Goal: Transaction & Acquisition: Purchase product/service

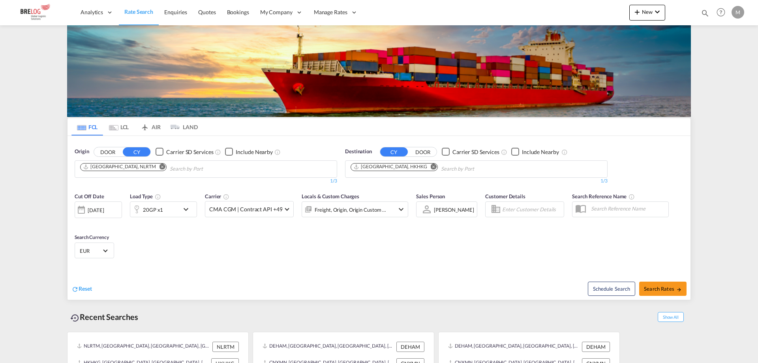
click at [159, 163] on md-icon "Remove" at bounding box center [162, 166] width 6 height 6
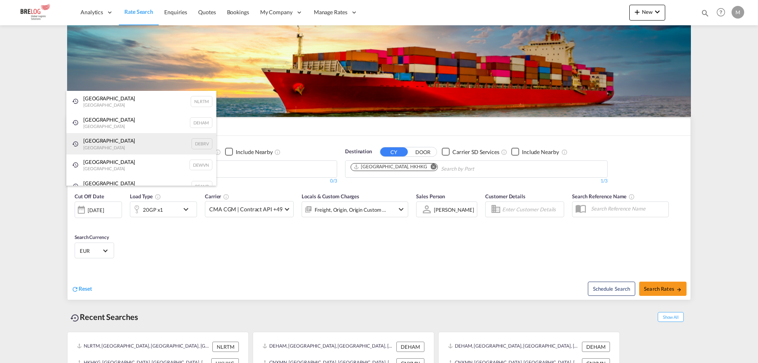
click at [112, 139] on div "[GEOGRAPHIC_DATA] [GEOGRAPHIC_DATA] DEBRV" at bounding box center [141, 143] width 150 height 21
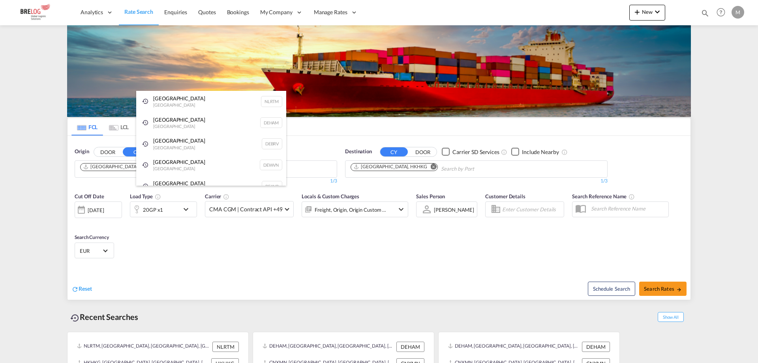
click at [169, 122] on div "[GEOGRAPHIC_DATA] [GEOGRAPHIC_DATA] DEHAM" at bounding box center [211, 122] width 150 height 21
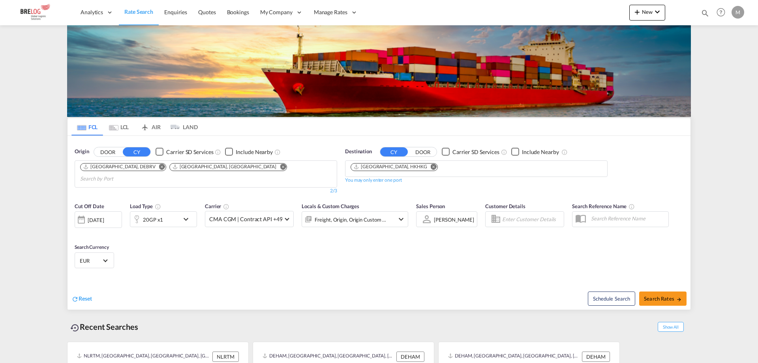
click at [431, 163] on md-icon "Remove" at bounding box center [434, 166] width 6 height 6
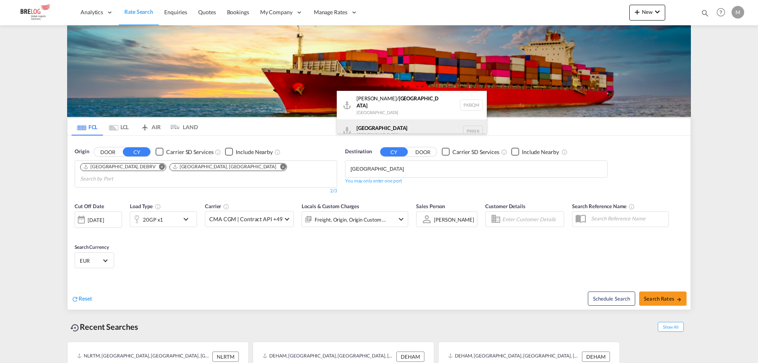
type input "[GEOGRAPHIC_DATA]"
click at [390, 124] on div "Karachi [GEOGRAPHIC_DATA] PKKHI" at bounding box center [412, 131] width 150 height 24
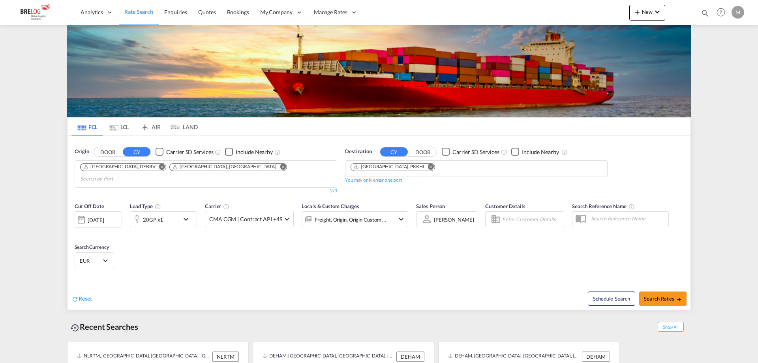
click at [183, 214] on md-icon "icon-chevron-down" at bounding box center [187, 218] width 13 height 9
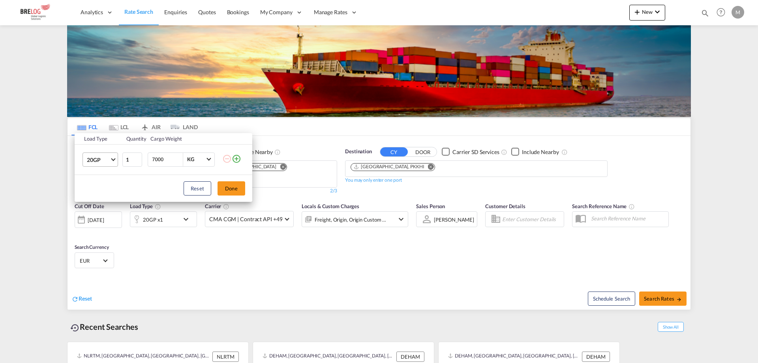
click at [107, 159] on span "20GP" at bounding box center [98, 160] width 23 height 8
click at [106, 193] on md-option "40HC" at bounding box center [108, 197] width 54 height 19
click at [231, 189] on button "Done" at bounding box center [231, 188] width 28 height 14
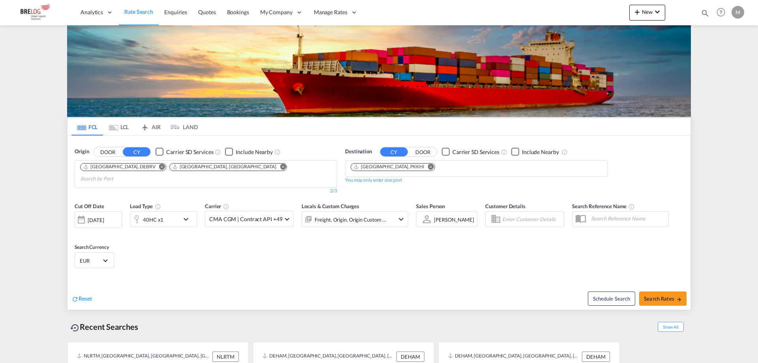
click at [665, 212] on input "text" at bounding box center [627, 218] width 81 height 12
click at [664, 292] on button "Search Rates" at bounding box center [662, 298] width 47 height 14
type input "[GEOGRAPHIC_DATA],[GEOGRAPHIC_DATA] to PKKHI / [DATE]"
